Goal: Find specific page/section: Find specific page/section

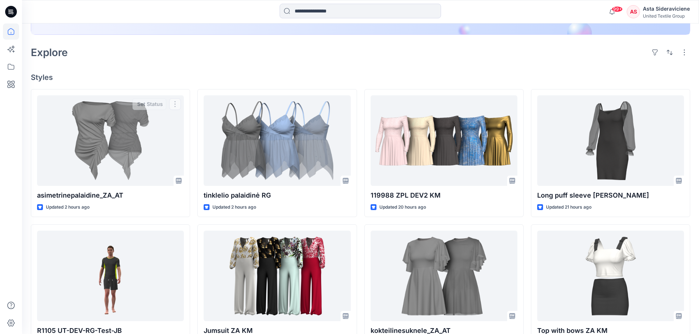
scroll to position [147, 0]
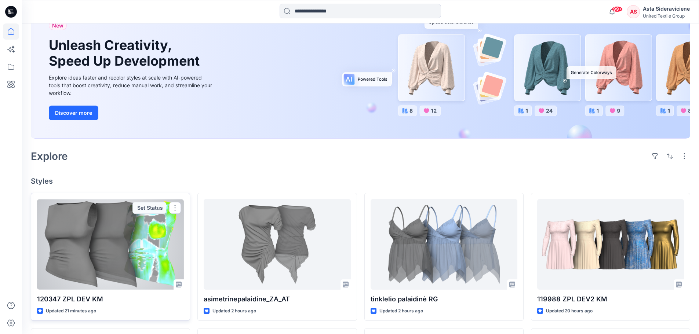
scroll to position [73, 0]
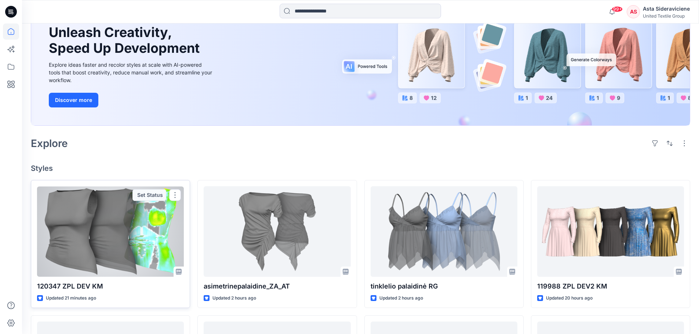
click at [91, 258] on div at bounding box center [110, 231] width 147 height 91
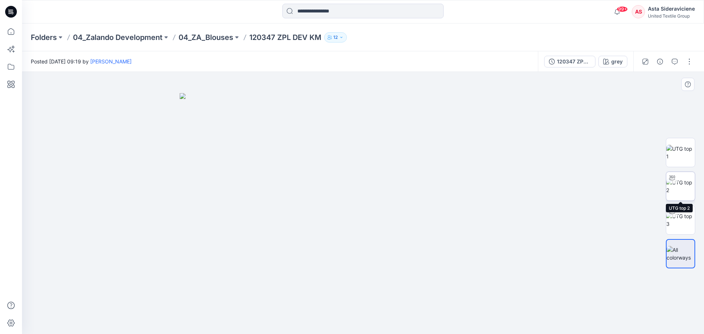
click at [682, 192] on img at bounding box center [681, 186] width 29 height 15
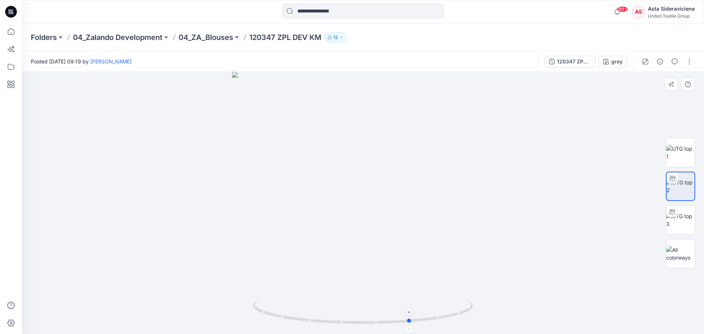
drag, startPoint x: 364, startPoint y: 326, endPoint x: 412, endPoint y: 325, distance: 48.1
click at [412, 325] on icon at bounding box center [364, 313] width 222 height 28
drag, startPoint x: 409, startPoint y: 323, endPoint x: 386, endPoint y: 304, distance: 29.7
click at [386, 304] on icon at bounding box center [364, 313] width 222 height 28
click at [12, 32] on icon at bounding box center [11, 31] width 16 height 16
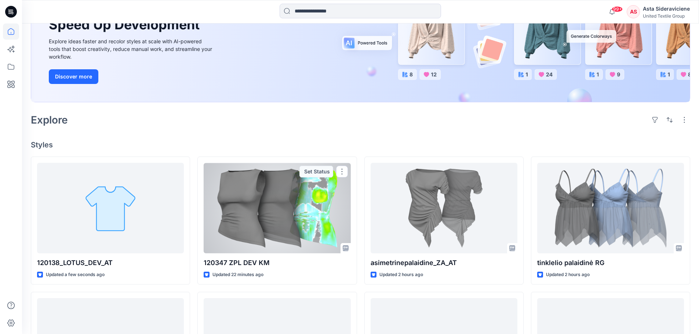
scroll to position [110, 0]
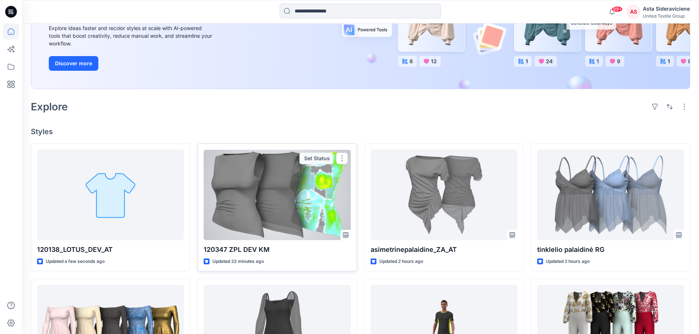
click at [270, 210] on div at bounding box center [277, 195] width 147 height 91
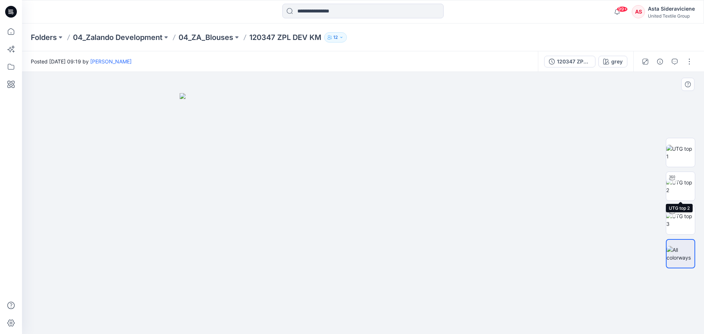
drag, startPoint x: 681, startPoint y: 187, endPoint x: 625, endPoint y: 204, distance: 58.3
click at [681, 186] on img at bounding box center [681, 186] width 29 height 15
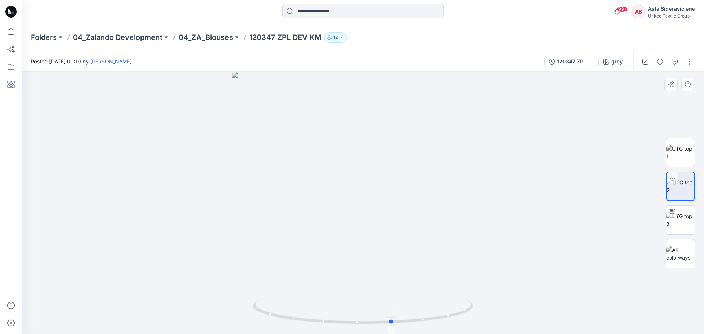
drag, startPoint x: 364, startPoint y: 325, endPoint x: 393, endPoint y: 320, distance: 29.9
click at [393, 320] on icon at bounding box center [364, 313] width 222 height 28
drag, startPoint x: 390, startPoint y: 321, endPoint x: 398, endPoint y: 318, distance: 8.4
click at [398, 318] on icon at bounding box center [364, 313] width 222 height 28
